Goal: Share content

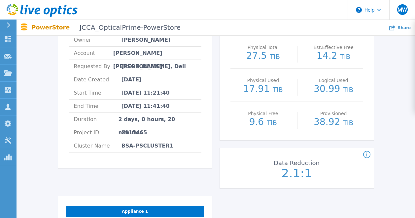
scroll to position [33, 0]
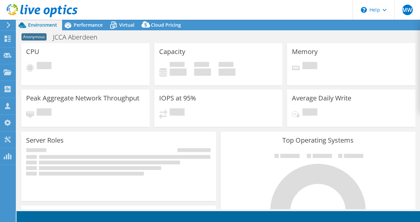
select select "USD"
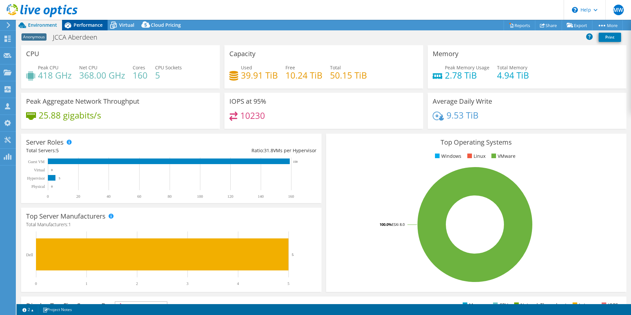
click at [88, 23] on span "Performance" at bounding box center [88, 25] width 29 height 6
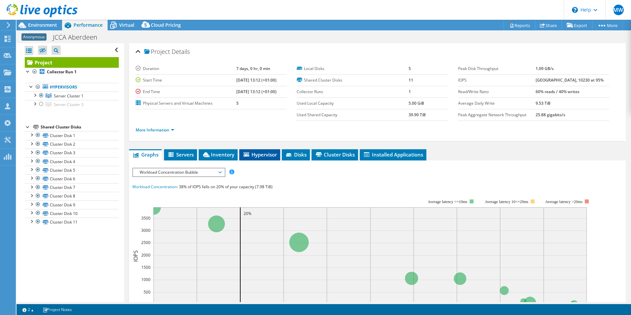
click at [270, 152] on span "Hypervisor" at bounding box center [260, 154] width 34 height 7
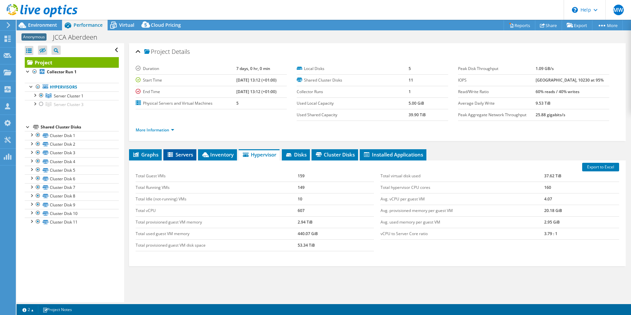
click at [188, 159] on li "Servers" at bounding box center [179, 154] width 33 height 11
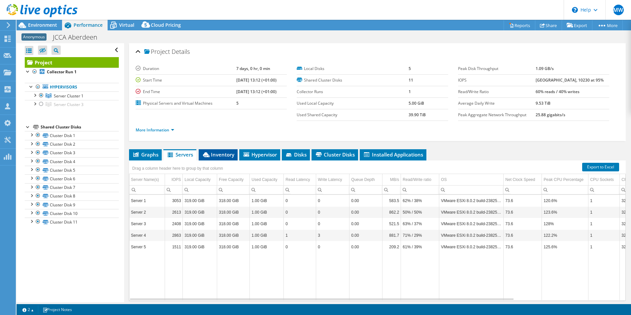
click at [216, 157] on span "Inventory" at bounding box center [218, 154] width 32 height 7
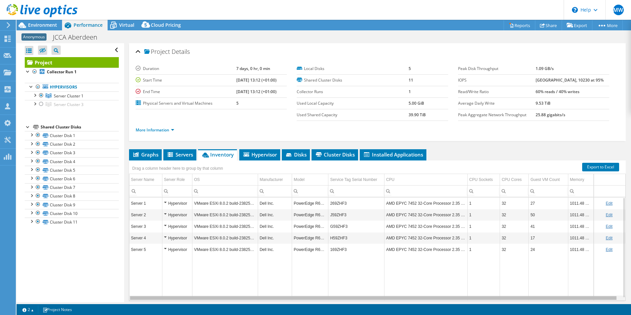
scroll to position [0, 3]
drag, startPoint x: 429, startPoint y: 300, endPoint x: 505, endPoint y: 294, distance: 75.8
click at [420, 222] on body "MW Partner Team Member Mark Walbank m.walbank@uk.cdw.com CDW Team My Profile Lo…" at bounding box center [315, 157] width 631 height 315
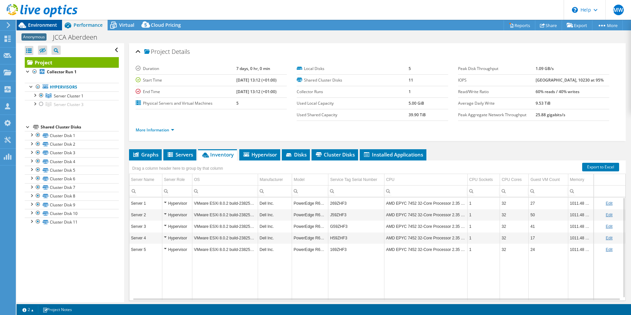
click at [47, 25] on span "Environment" at bounding box center [42, 25] width 29 height 6
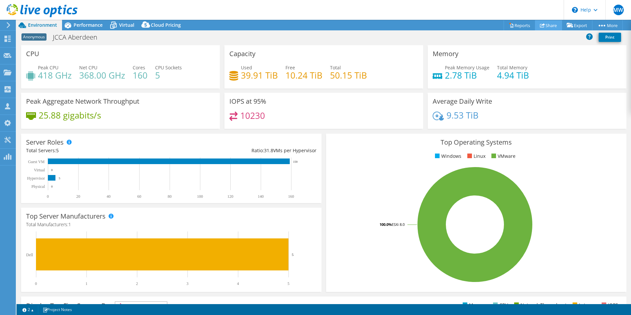
click at [420, 23] on link "Share" at bounding box center [548, 25] width 27 height 10
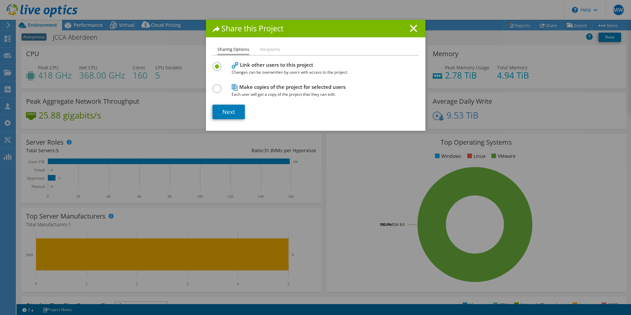
click at [238, 104] on section "Link other users to this project Changes can be overwritten by users with acces…" at bounding box center [316, 89] width 206 height 59
click at [245, 108] on div "Next" at bounding box center [316, 112] width 206 height 15
click at [236, 112] on link "Next" at bounding box center [229, 112] width 32 height 15
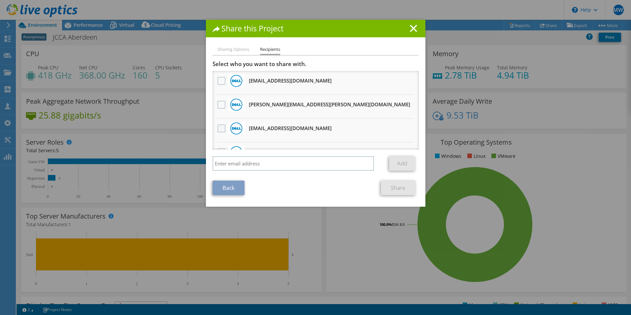
click at [219, 128] on label at bounding box center [223, 128] width 10 height 8
click at [0, 0] on input "checkbox" at bounding box center [0, 0] width 0 height 0
click at [383, 185] on link "Share" at bounding box center [398, 188] width 35 height 15
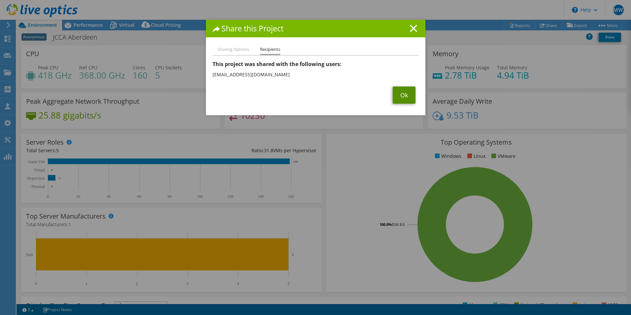
click at [403, 99] on link "Ok" at bounding box center [404, 94] width 23 height 17
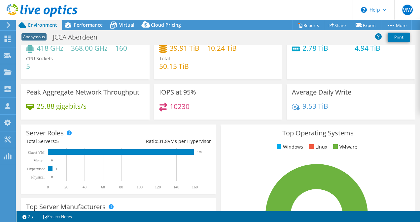
scroll to position [33, 0]
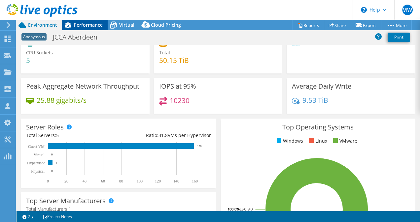
click at [87, 24] on span "Performance" at bounding box center [88, 25] width 29 height 6
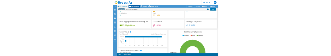
scroll to position [0, 0]
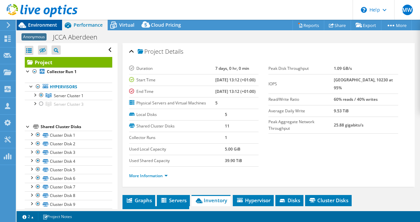
click at [44, 24] on span "Environment" at bounding box center [42, 25] width 29 height 6
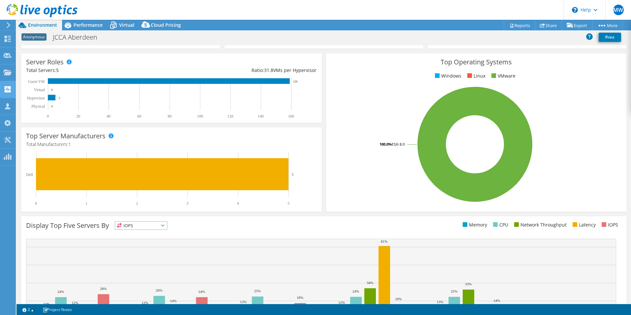
scroll to position [27, 0]
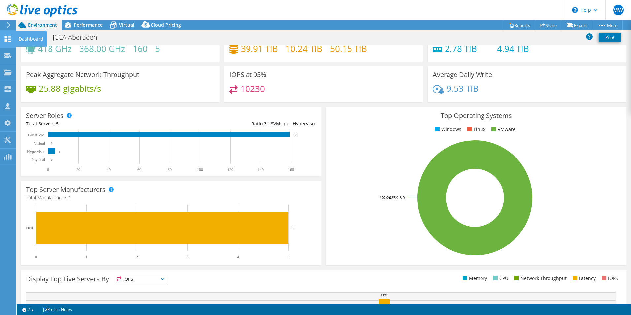
click at [11, 41] on icon at bounding box center [8, 39] width 8 height 6
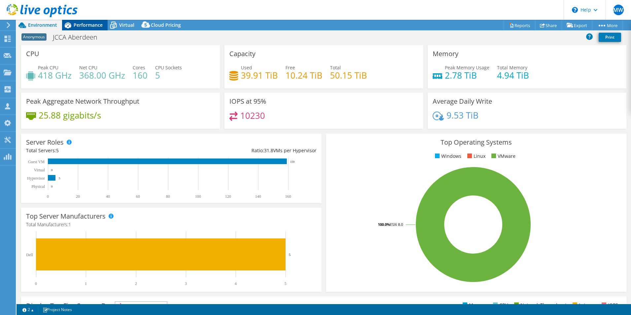
click at [88, 22] on span "Performance" at bounding box center [88, 25] width 29 height 6
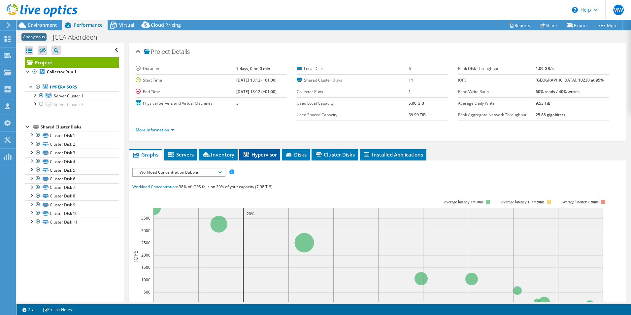
click at [260, 152] on span "Hypervisor" at bounding box center [260, 154] width 34 height 7
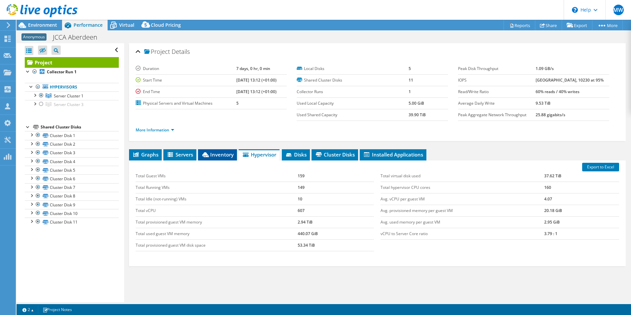
click at [202, 154] on span "Inventory" at bounding box center [217, 154] width 32 height 7
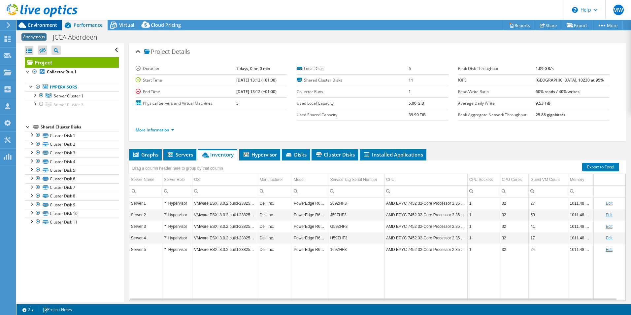
click at [35, 26] on span "Environment" at bounding box center [42, 25] width 29 height 6
